Goal: Task Accomplishment & Management: Use online tool/utility

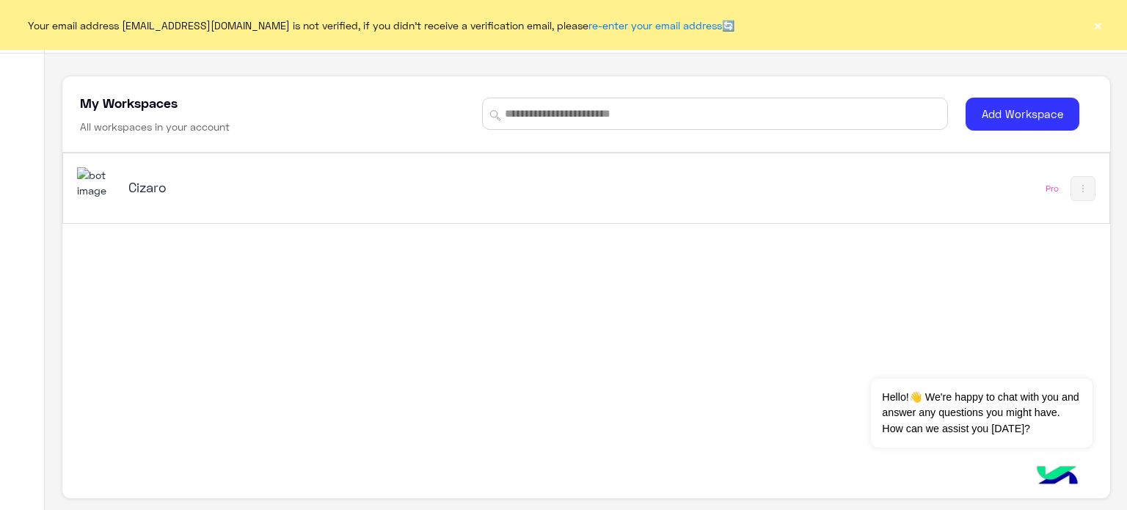
click at [147, 180] on h5 "Cizaro" at bounding box center [311, 187] width 367 height 18
click at [89, 183] on img at bounding box center [97, 183] width 40 height 32
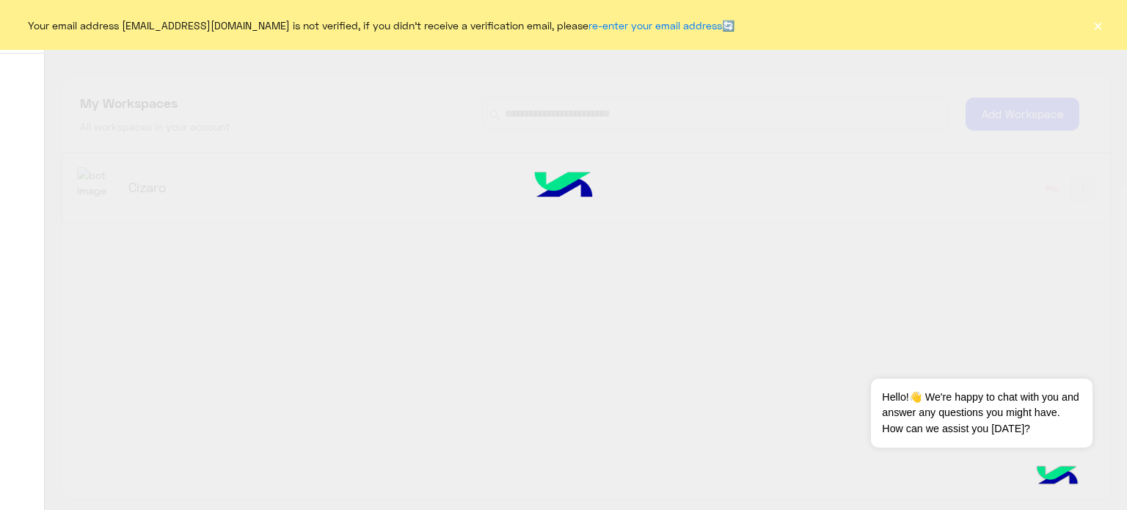
click at [143, 181] on div at bounding box center [563, 255] width 1127 height 510
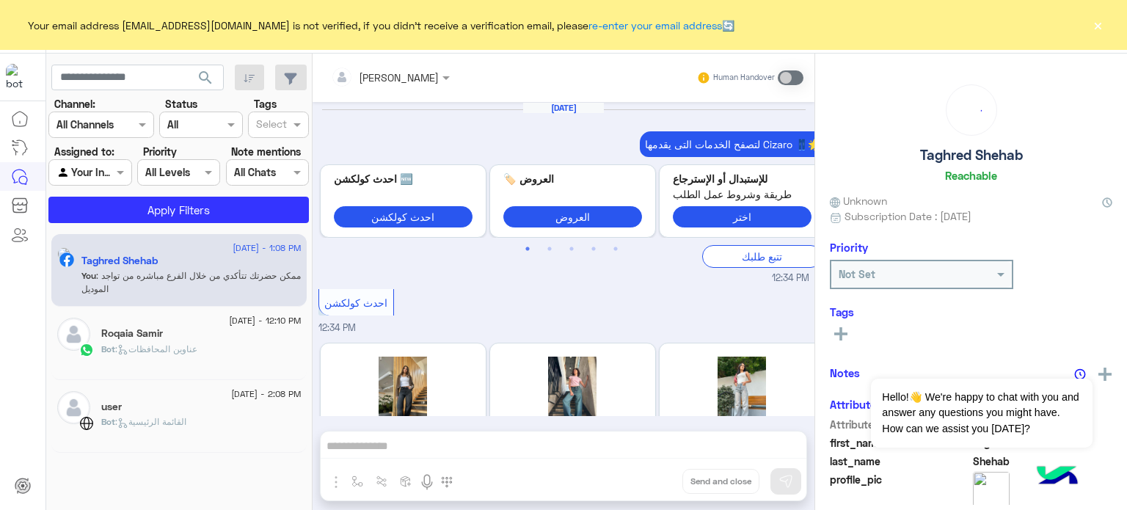
scroll to position [459, 0]
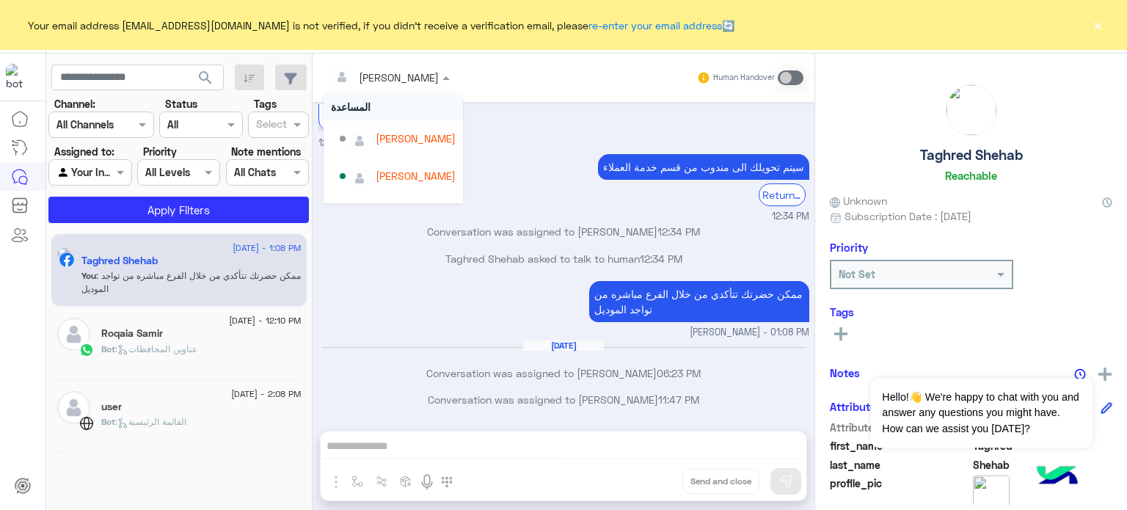
click at [367, 72] on input "text" at bounding box center [371, 77] width 80 height 15
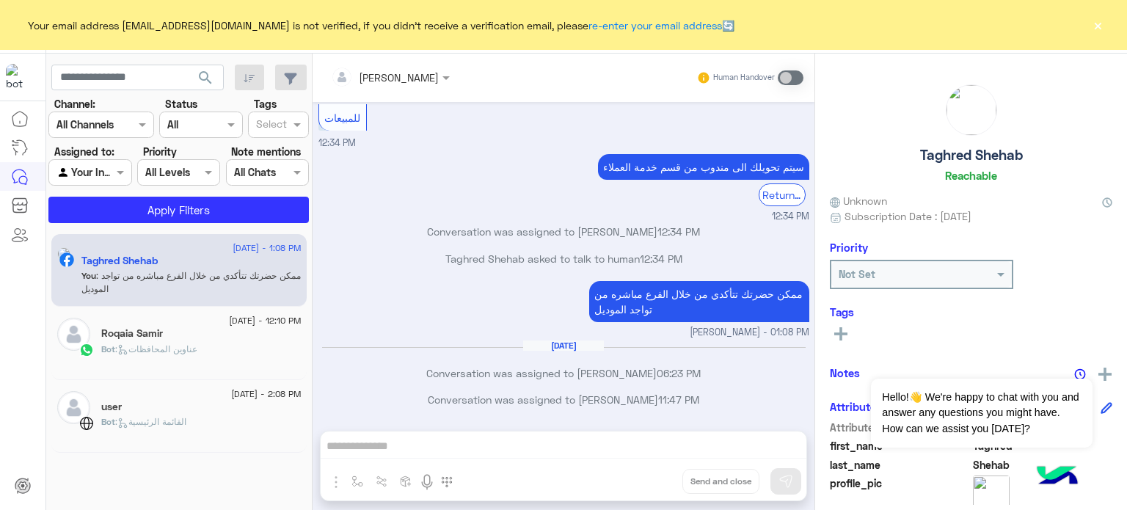
click at [367, 72] on input "text" at bounding box center [371, 77] width 80 height 15
click at [25, 120] on icon at bounding box center [20, 119] width 18 height 18
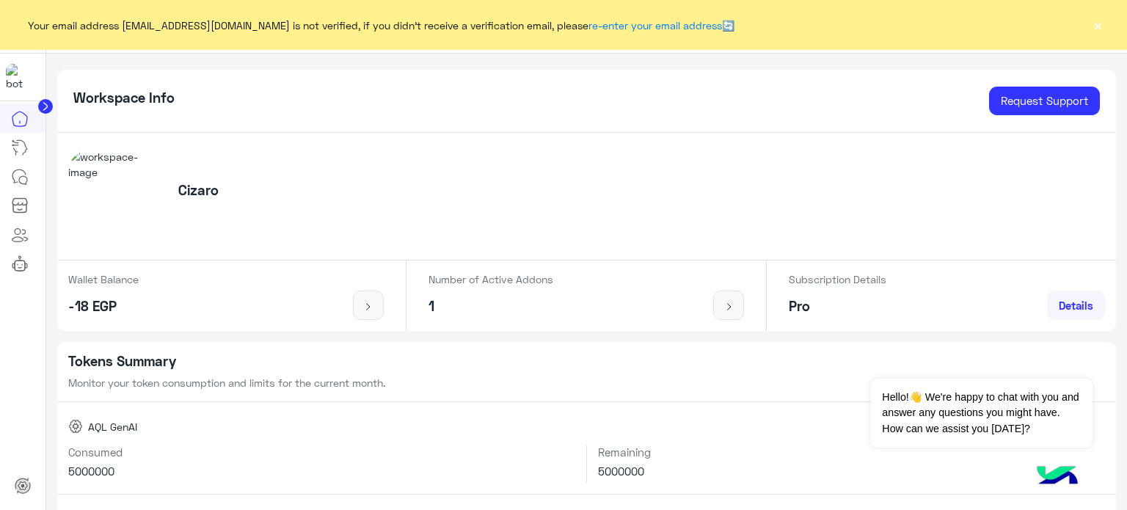
click at [208, 187] on h5 "Cizaro" at bounding box center [198, 190] width 40 height 17
click at [154, 193] on img at bounding box center [115, 196] width 94 height 94
click at [126, 191] on img at bounding box center [115, 196] width 94 height 94
click at [246, 180] on div "Cizaro" at bounding box center [586, 197] width 1059 height 128
click at [193, 201] on div "Cizaro" at bounding box center [198, 196] width 73 height 28
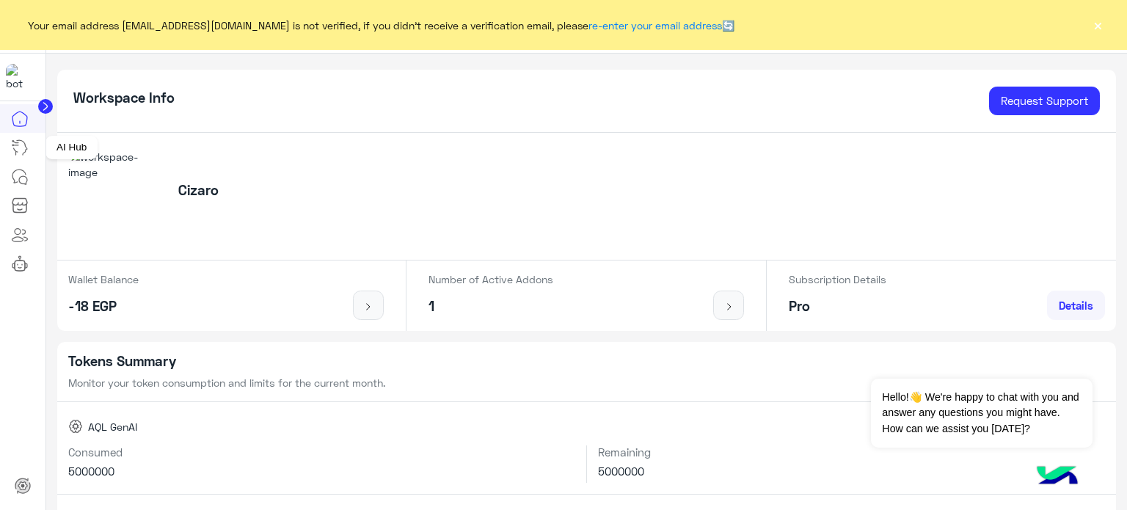
click at [23, 143] on icon at bounding box center [20, 148] width 18 height 18
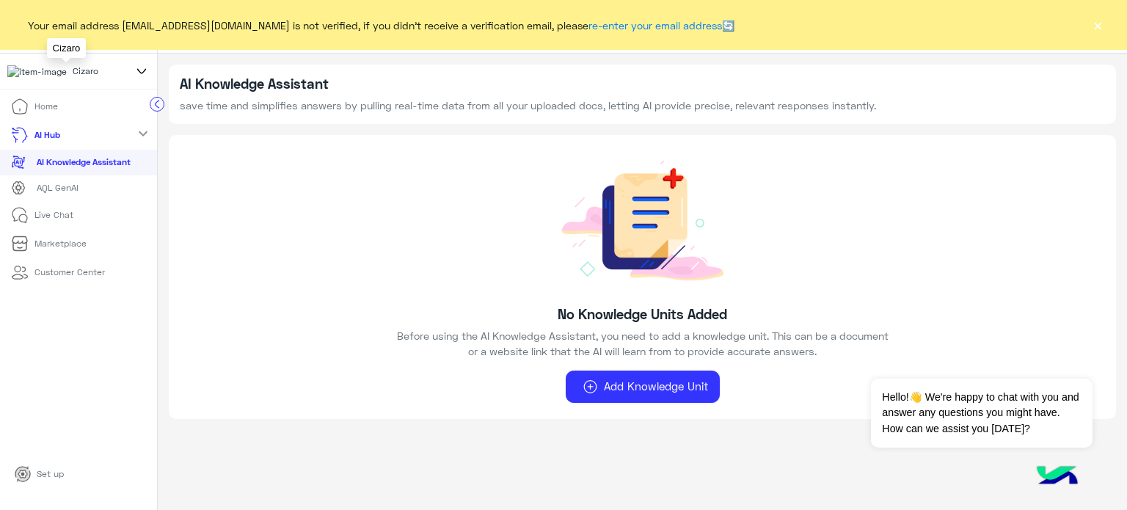
click at [94, 71] on div "Cizaro" at bounding box center [65, 71] width 117 height 14
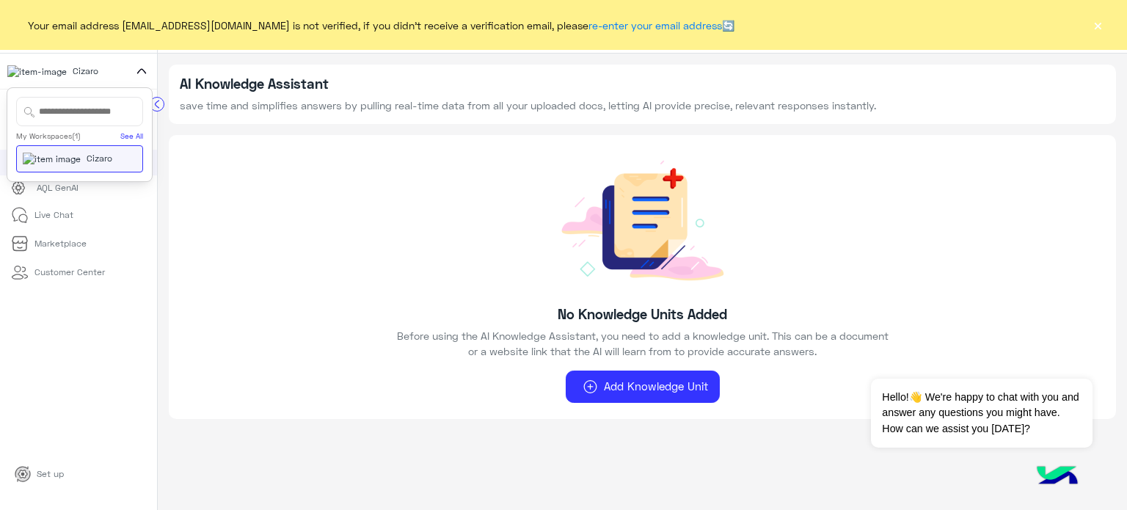
click at [87, 165] on span "Cizaro" at bounding box center [100, 158] width 26 height 13
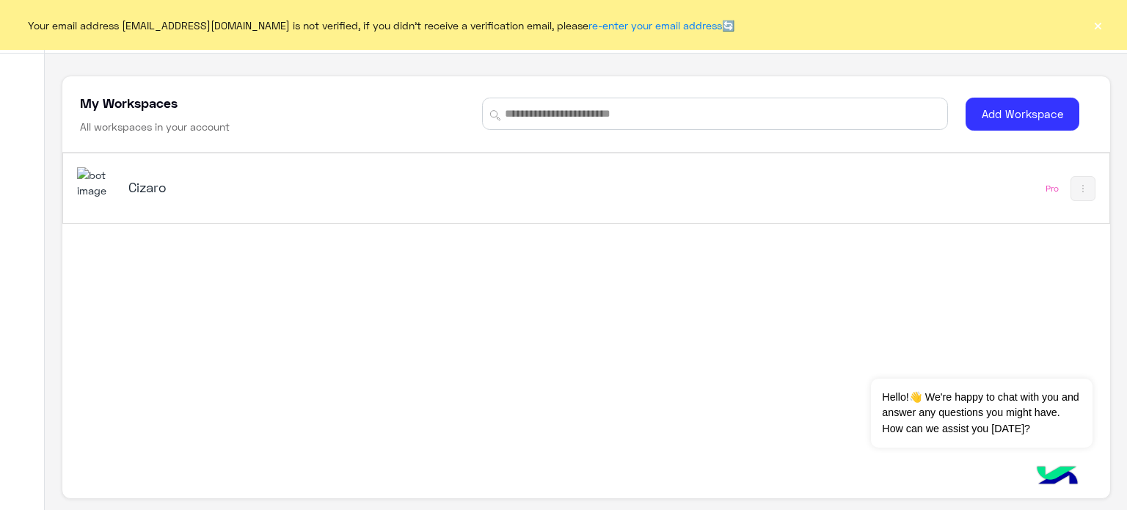
click at [158, 181] on h5 "Cizaro" at bounding box center [311, 187] width 367 height 18
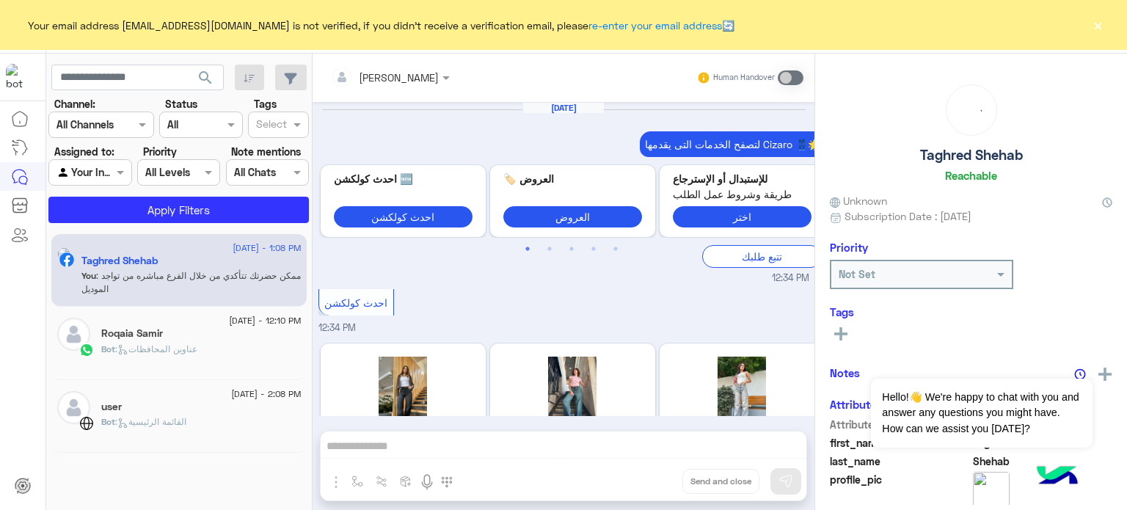
scroll to position [459, 0]
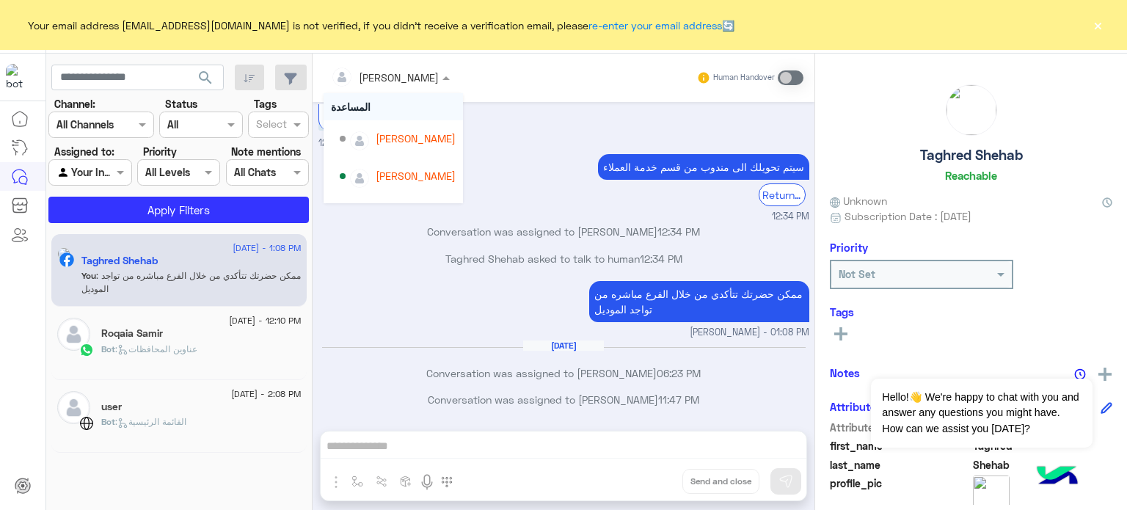
click at [439, 73] on span at bounding box center [448, 77] width 18 height 15
click at [338, 73] on input "text" at bounding box center [371, 77] width 80 height 15
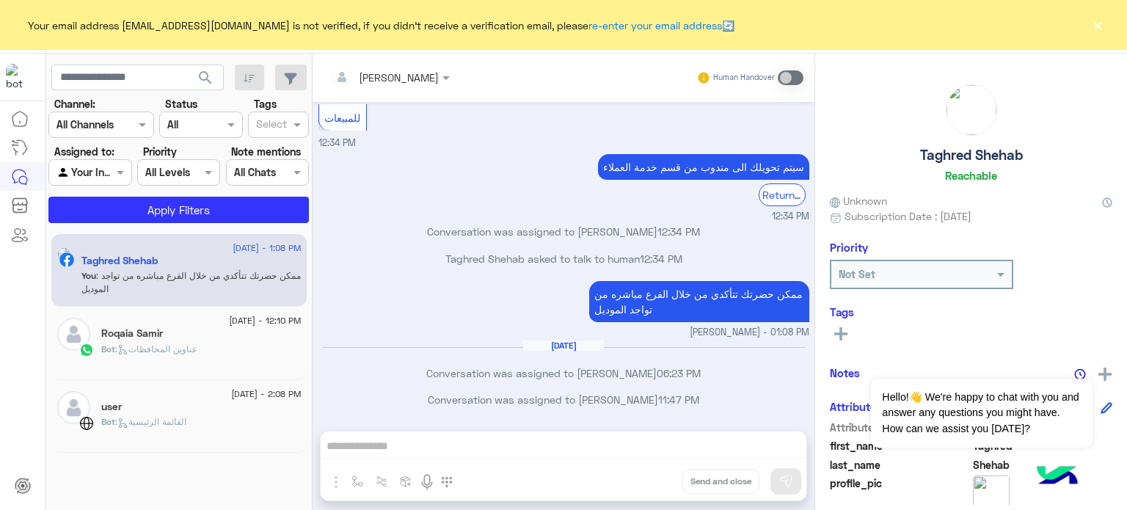
click at [348, 61] on div "[PERSON_NAME] Human Handover" at bounding box center [563, 78] width 502 height 48
click at [1100, 23] on button "×" at bounding box center [1097, 25] width 15 height 15
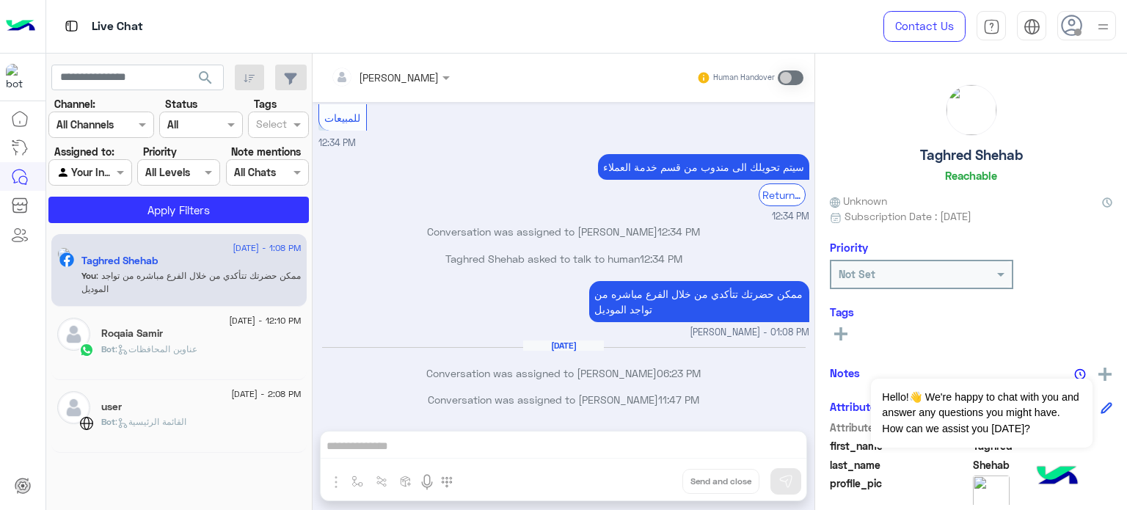
click at [1102, 24] on img at bounding box center [1103, 27] width 18 height 18
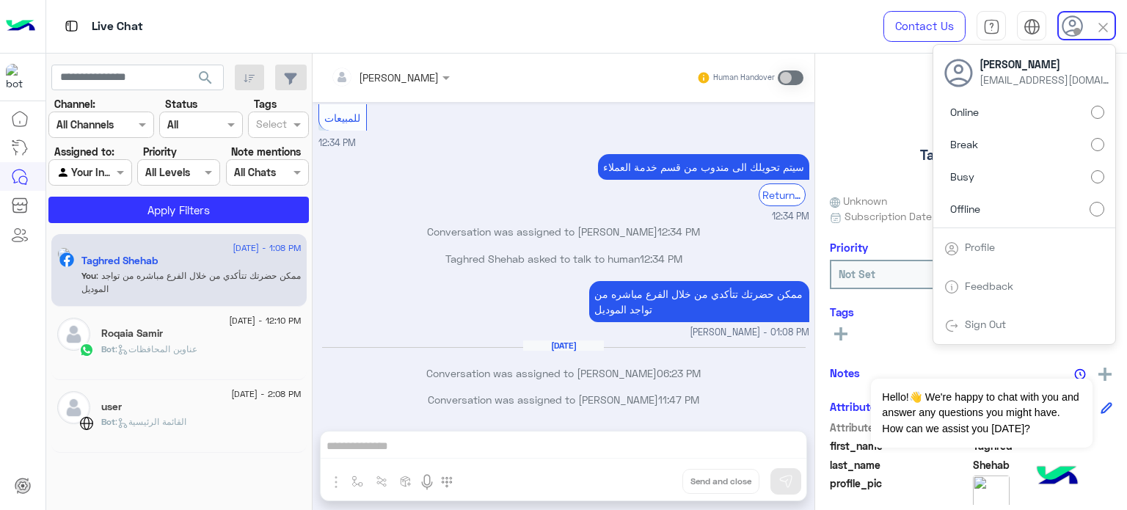
click at [1049, 118] on label "Online" at bounding box center [1024, 112] width 160 height 26
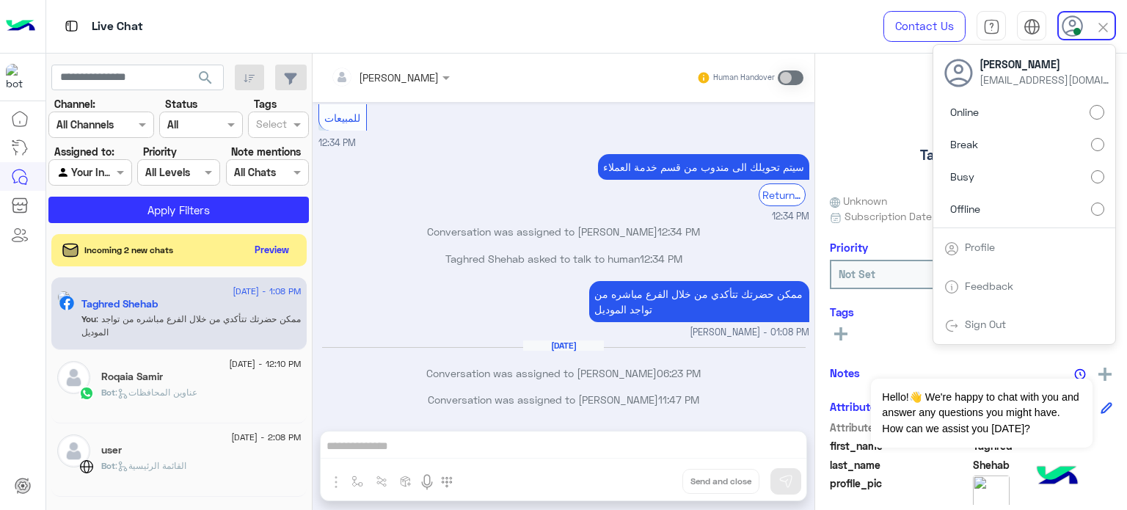
click at [1101, 23] on img at bounding box center [1102, 27] width 17 height 17
